Goal: Register for event/course

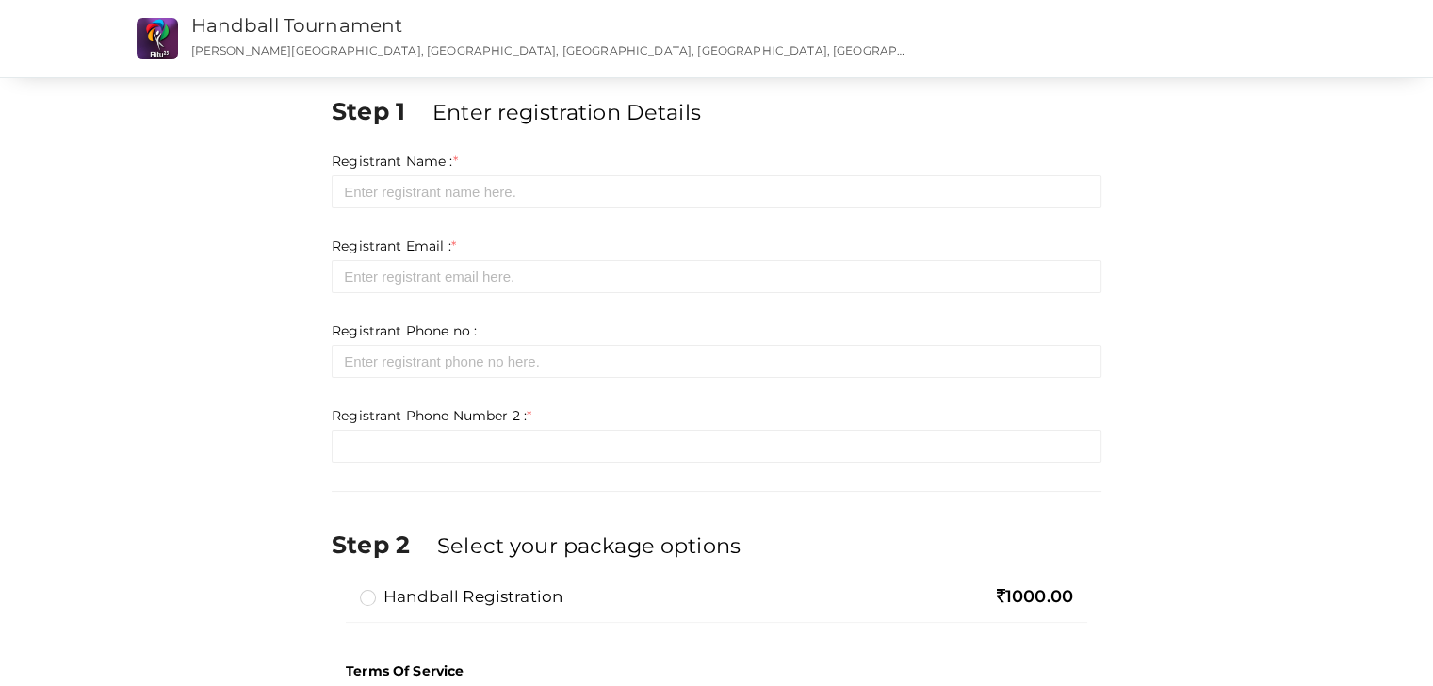
click at [240, 552] on div "Step 1 Enter registration Details Registrant Name : * Required. Invalid email I…" at bounding box center [717, 466] width 1225 height 745
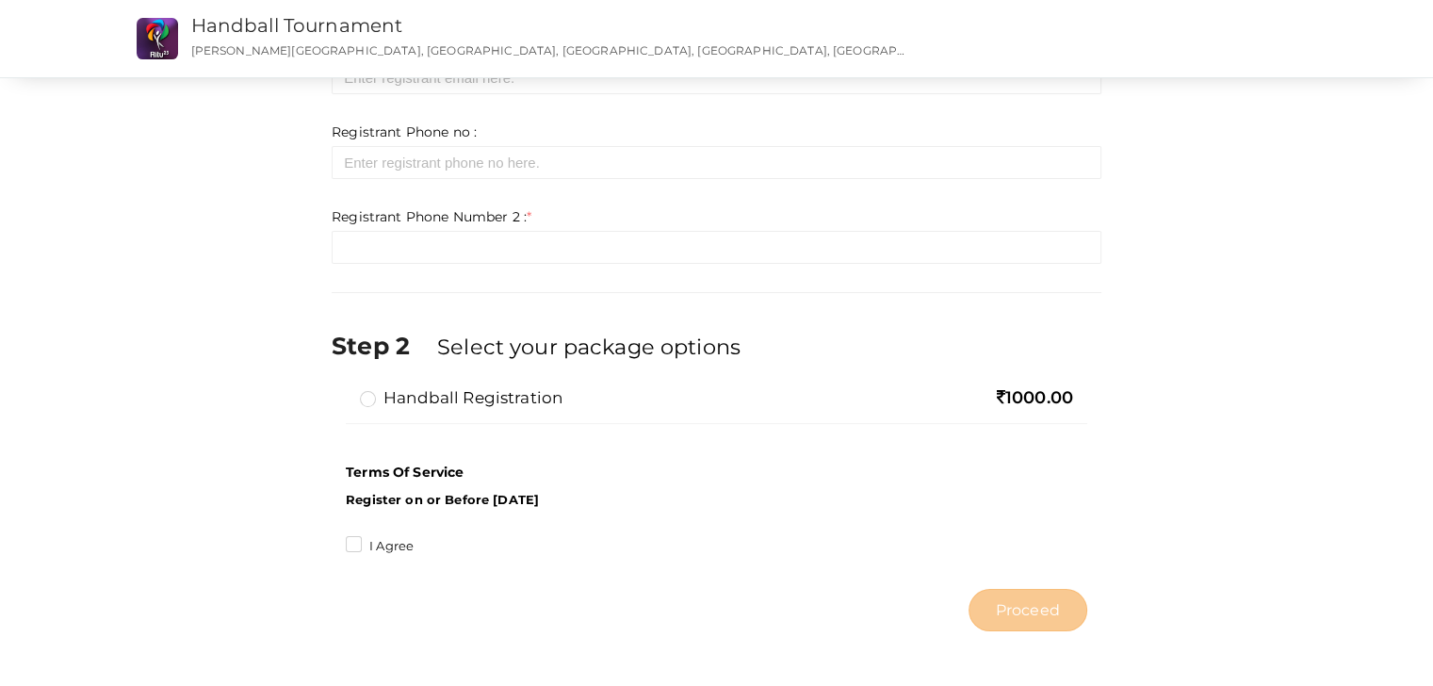
click at [133, 332] on div "Step 1 Enter registration Details Registrant Name : * Required. Invalid email I…" at bounding box center [717, 267] width 1225 height 745
